Goal: Task Accomplishment & Management: Use online tool/utility

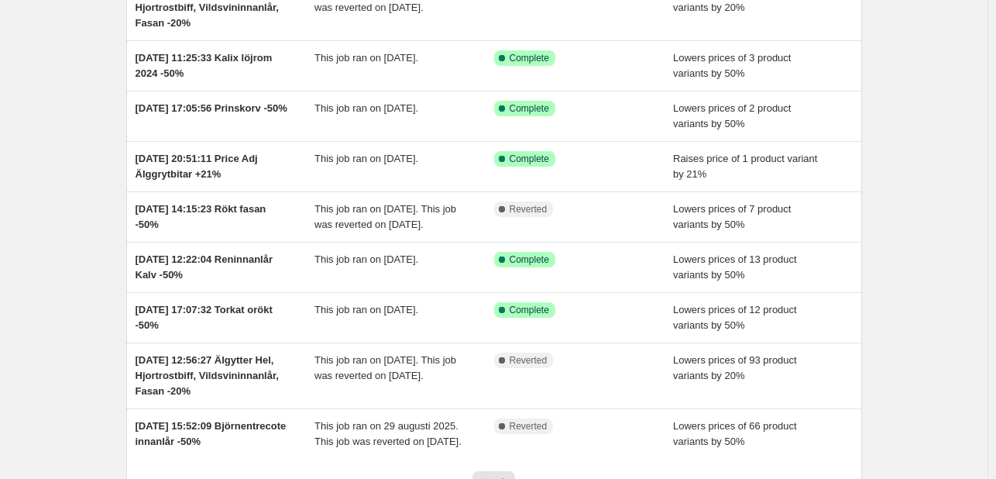
scroll to position [310, 0]
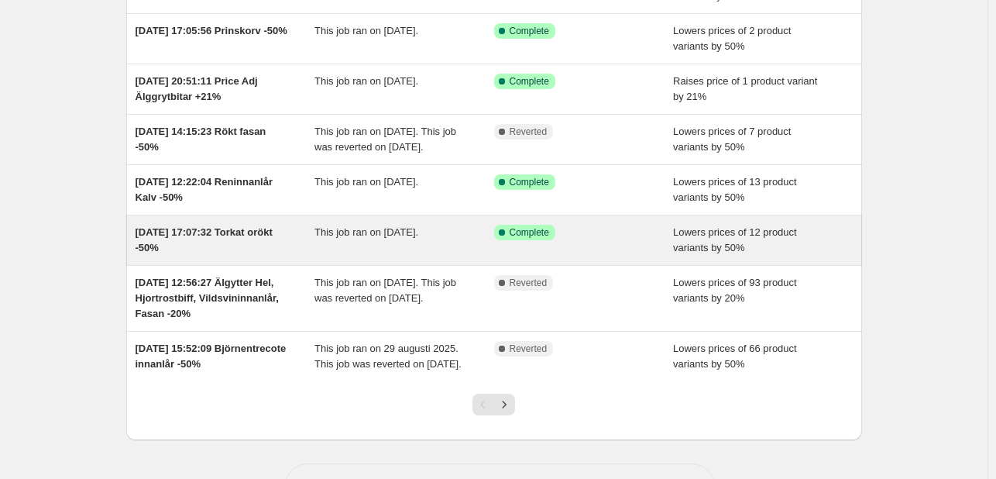
click at [617, 240] on div "Success Complete Complete" at bounding box center [572, 232] width 156 height 15
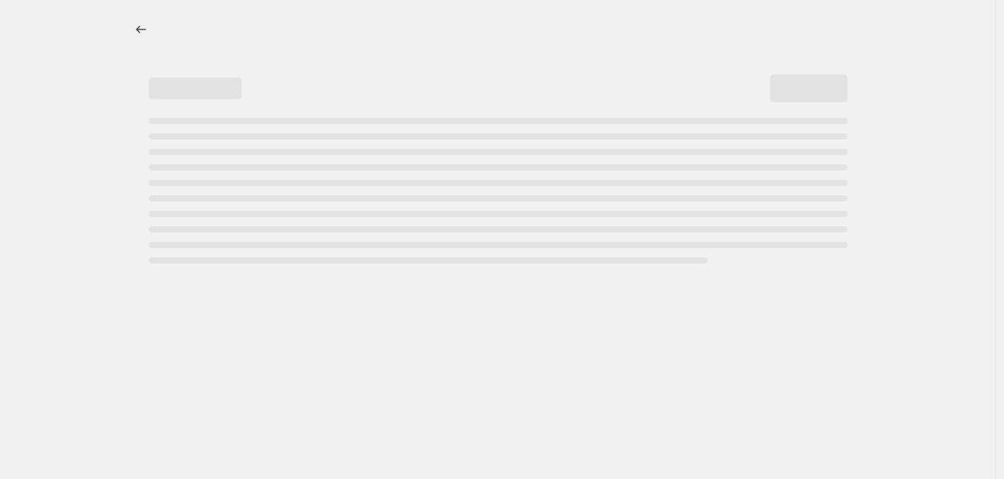
select select "percentage"
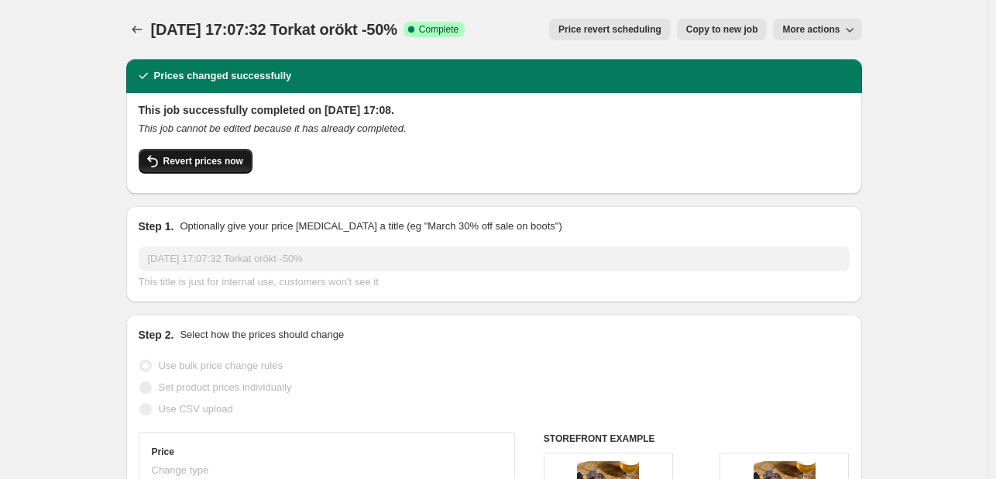
click at [187, 160] on span "Revert prices now" at bounding box center [203, 161] width 80 height 12
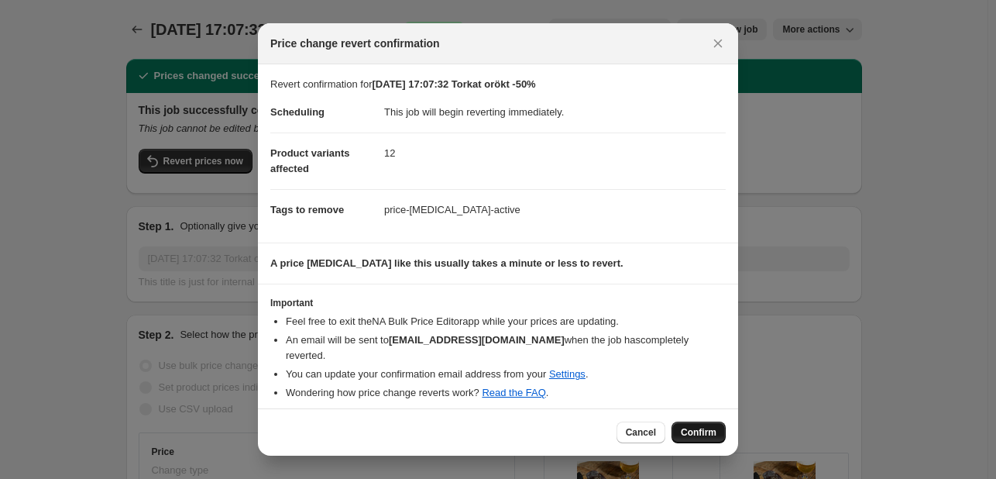
click at [691, 426] on span "Confirm" at bounding box center [699, 432] width 36 height 12
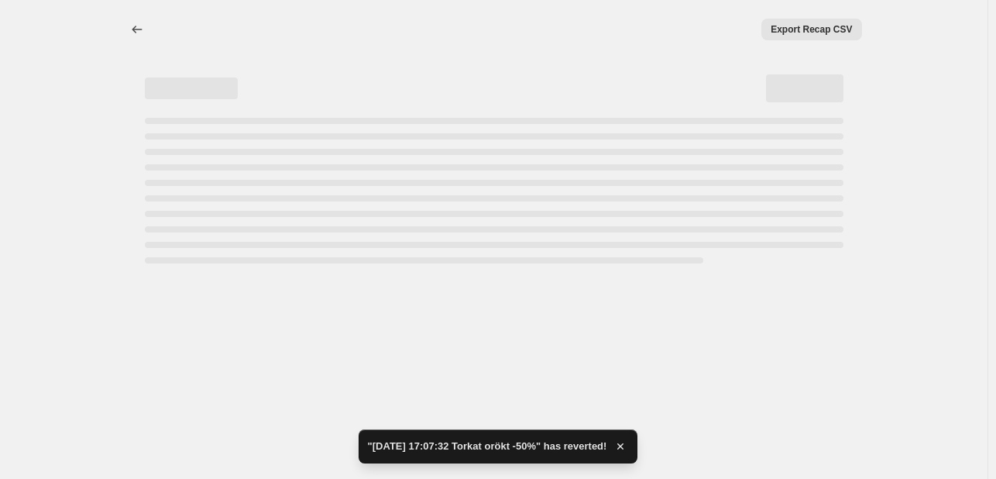
select select "percentage"
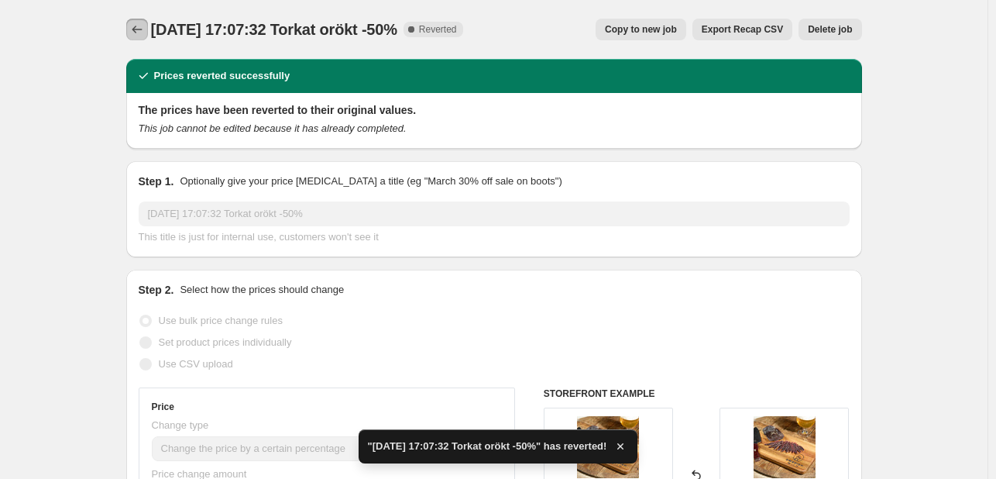
click at [143, 27] on icon "Price change jobs" at bounding box center [136, 29] width 15 height 15
